Goal: Information Seeking & Learning: Learn about a topic

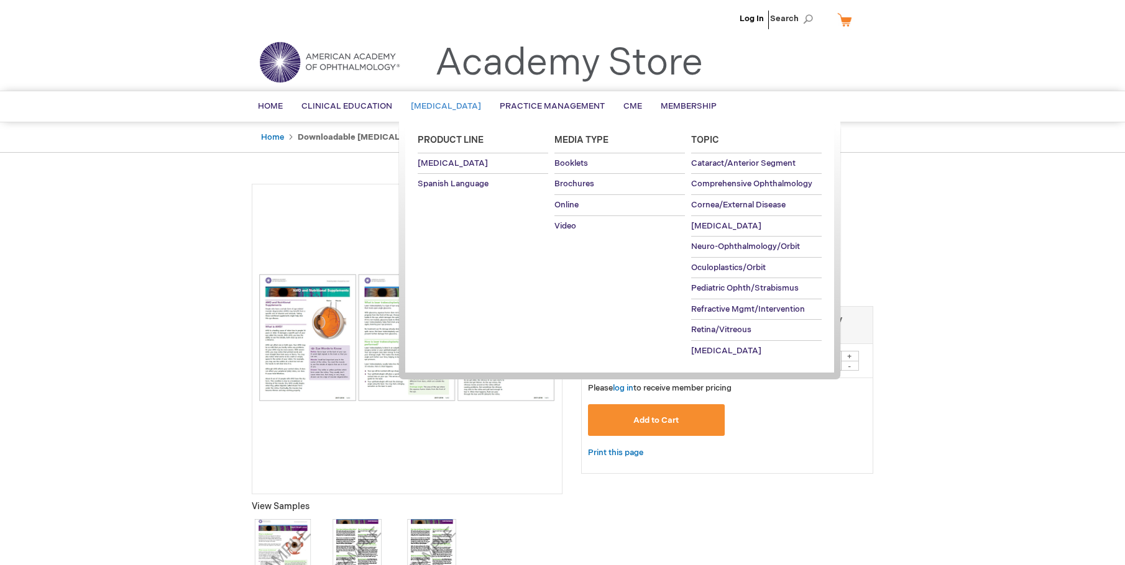
click at [436, 100] on link "[MEDICAL_DATA]" at bounding box center [445, 106] width 89 height 30
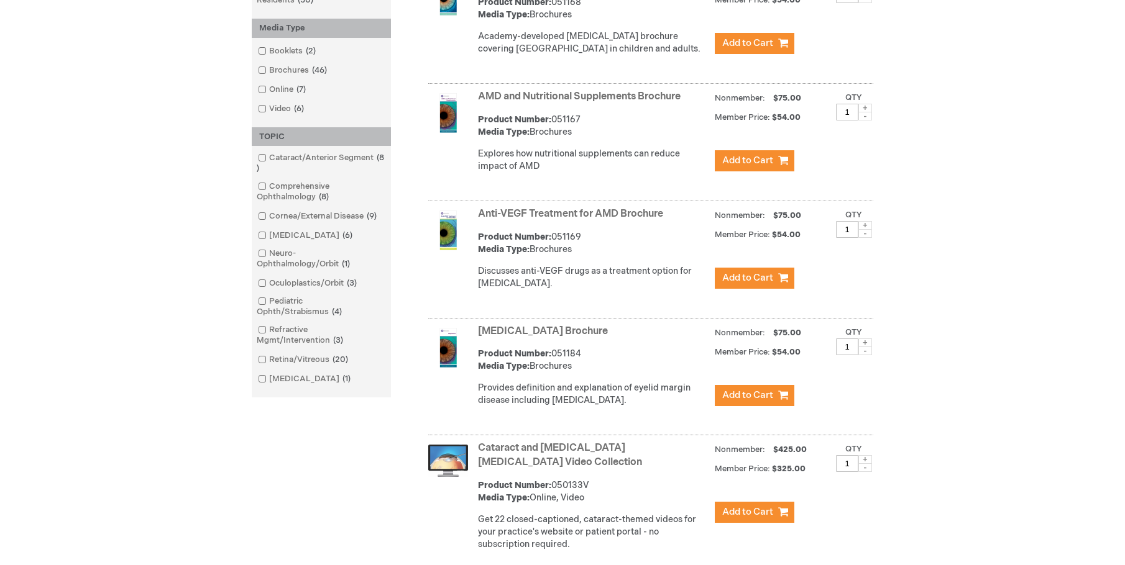
scroll to position [435, 0]
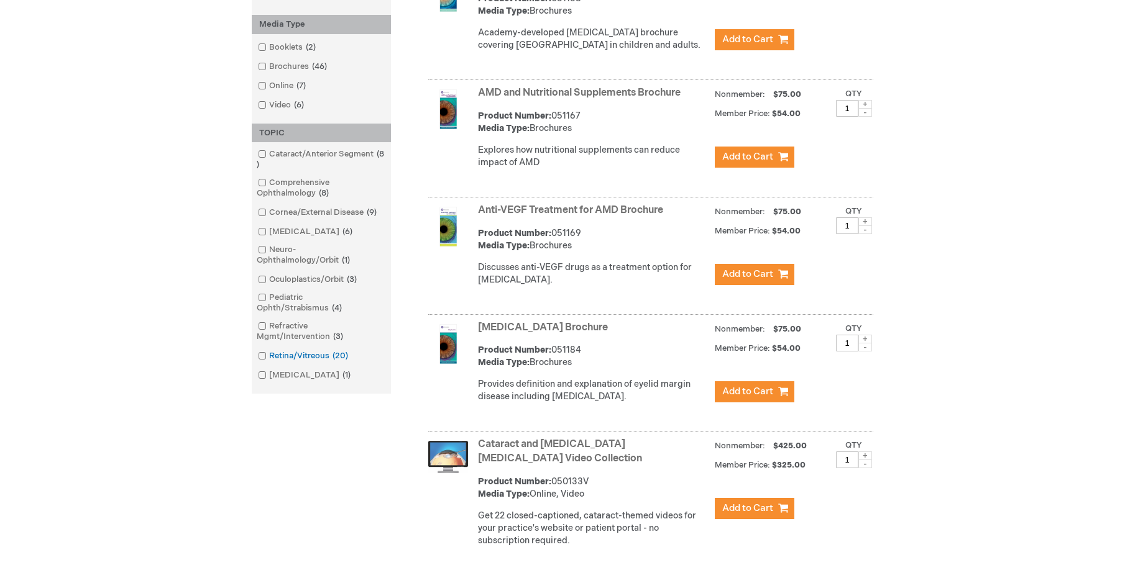
click at [280, 352] on link "Retina/Vitreous 20 items" at bounding box center [304, 356] width 98 height 12
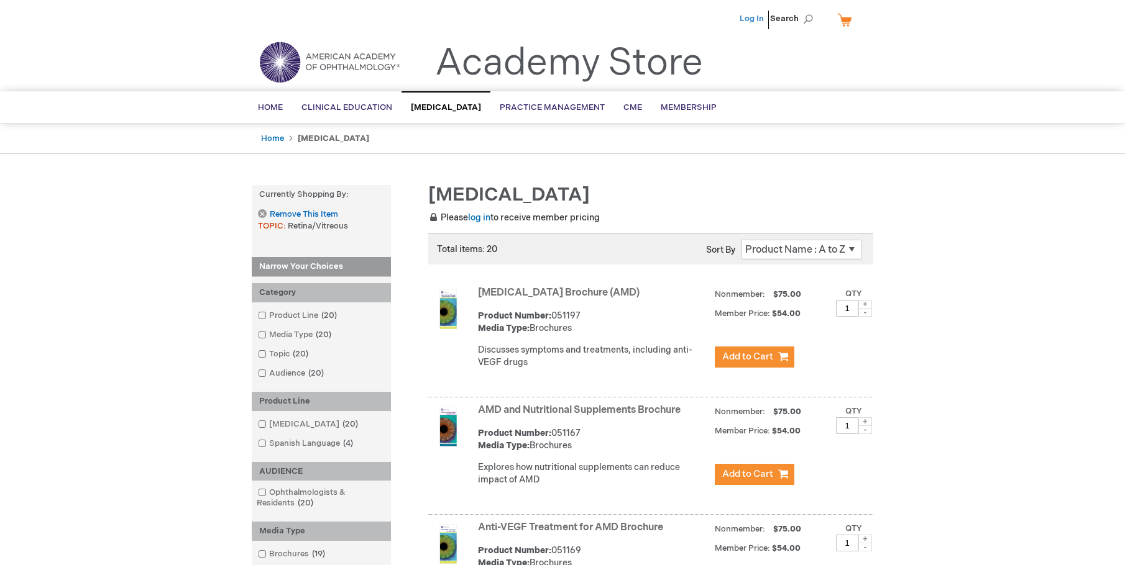
click at [755, 14] on link "Log In" at bounding box center [751, 19] width 24 height 10
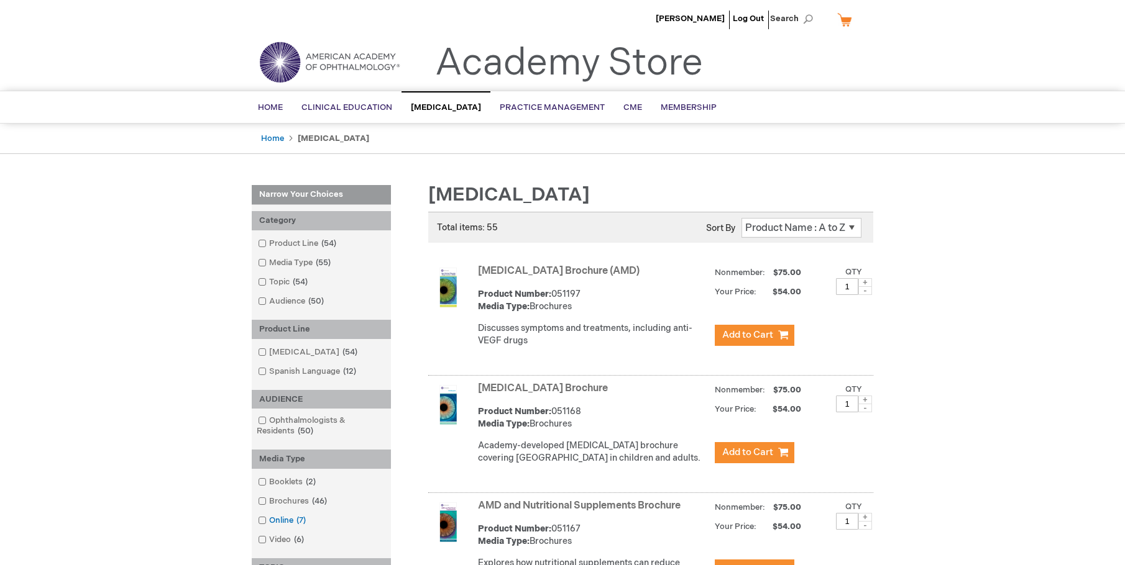
click at [269, 521] on span at bounding box center [269, 521] width 0 height 10
